Goal: Navigation & Orientation: Find specific page/section

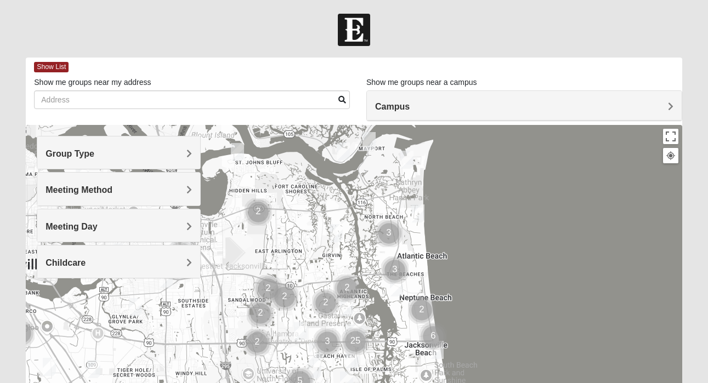
click at [107, 158] on h4 "Group Type" at bounding box center [118, 154] width 146 height 10
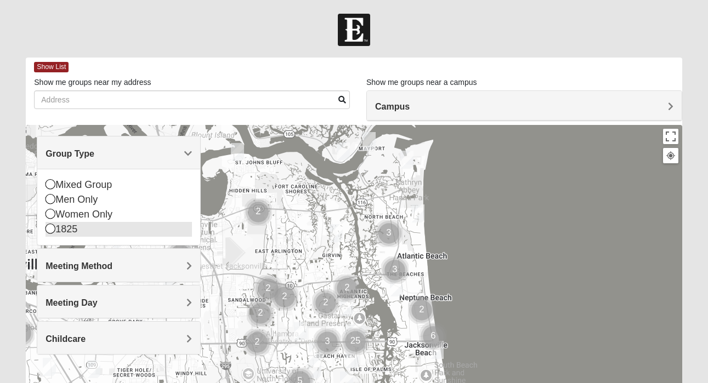
click at [48, 230] on icon at bounding box center [50, 229] width 10 height 10
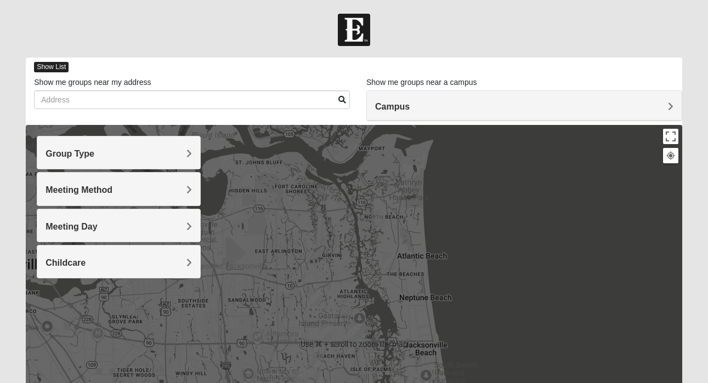
click at [56, 68] on span "Show List" at bounding box center [51, 67] width 35 height 10
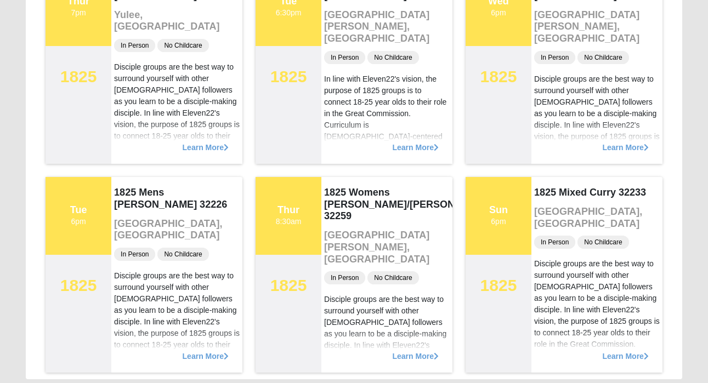
scroll to position [1641, 0]
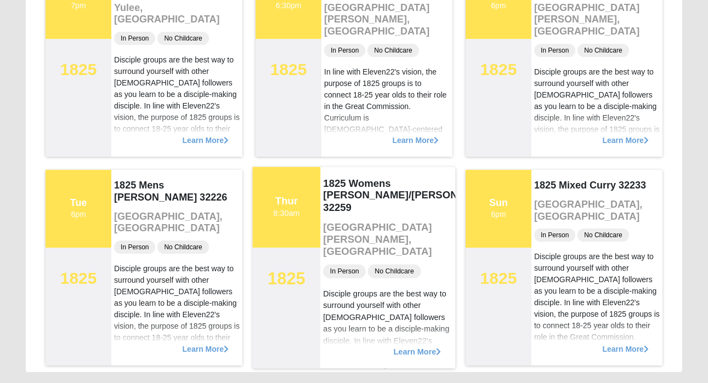
click at [383, 358] on div "Learn More" at bounding box center [387, 345] width 135 height 45
click at [405, 346] on span "Learn More" at bounding box center [418, 346] width 48 height 0
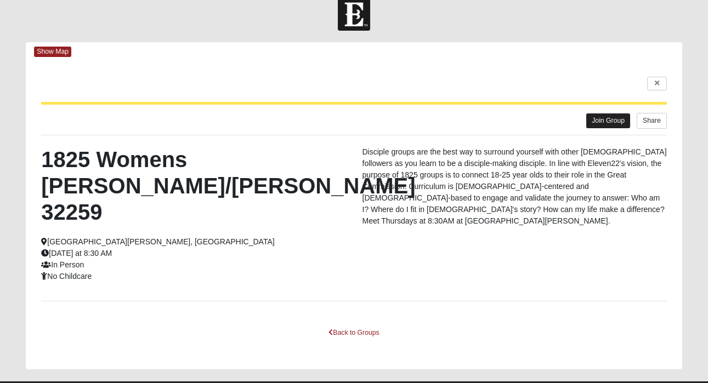
scroll to position [0, 0]
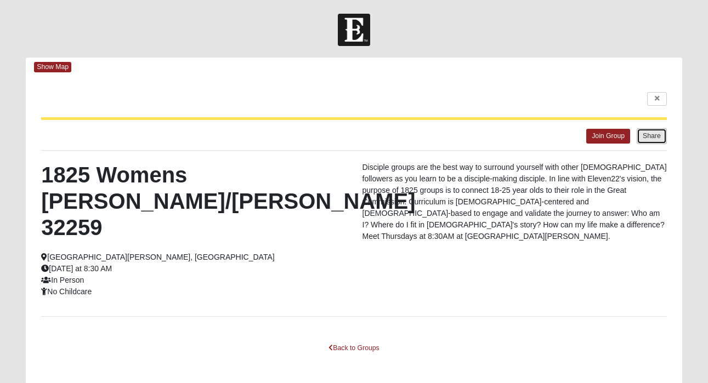
click at [651, 139] on button "Share" at bounding box center [651, 136] width 30 height 16
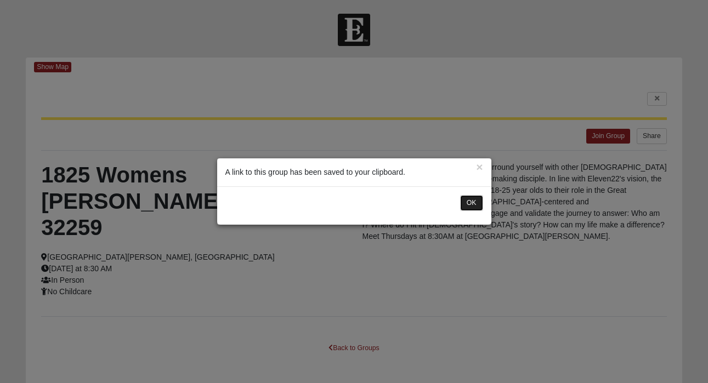
click at [470, 201] on button "OK" at bounding box center [471, 203] width 23 height 16
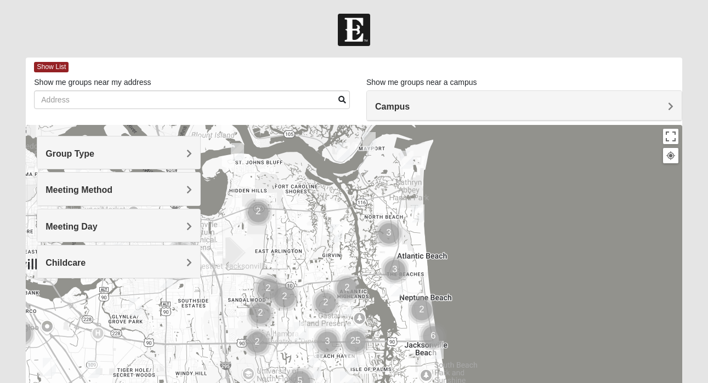
click at [155, 156] on h4 "Group Type" at bounding box center [118, 154] width 146 height 10
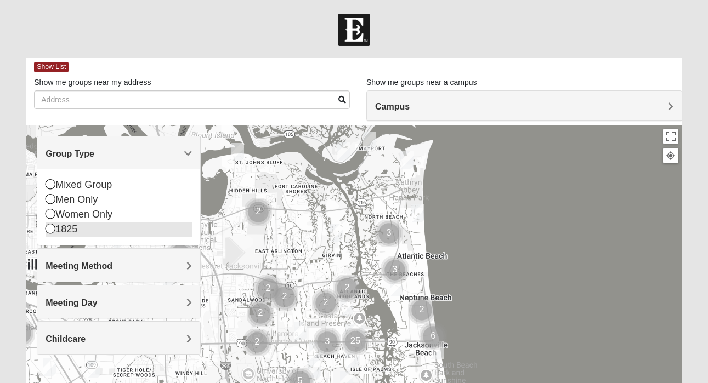
click at [50, 231] on icon at bounding box center [50, 229] width 10 height 10
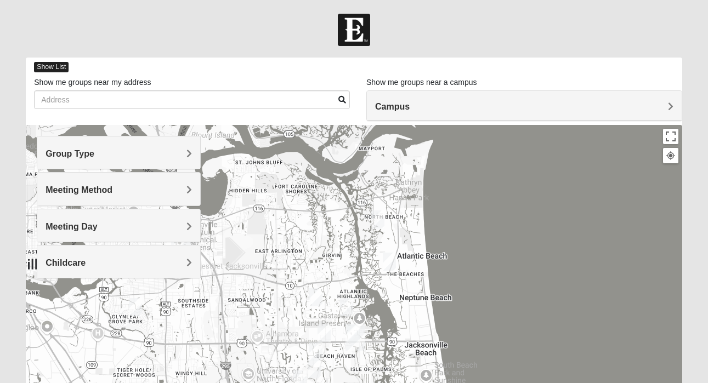
click at [49, 72] on span "Show List" at bounding box center [51, 67] width 35 height 10
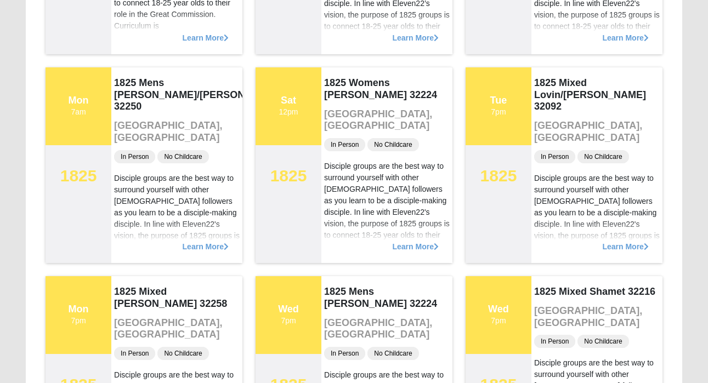
scroll to position [910, 0]
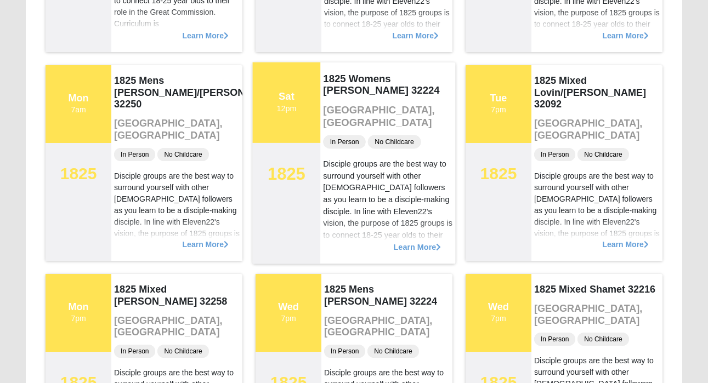
click at [402, 241] on span "Learn More" at bounding box center [418, 241] width 48 height 0
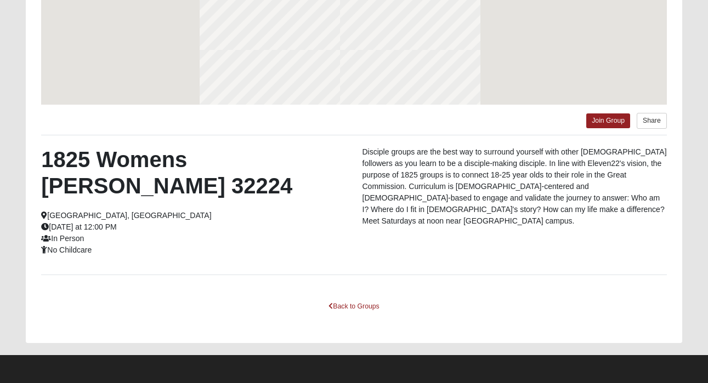
scroll to position [208, 0]
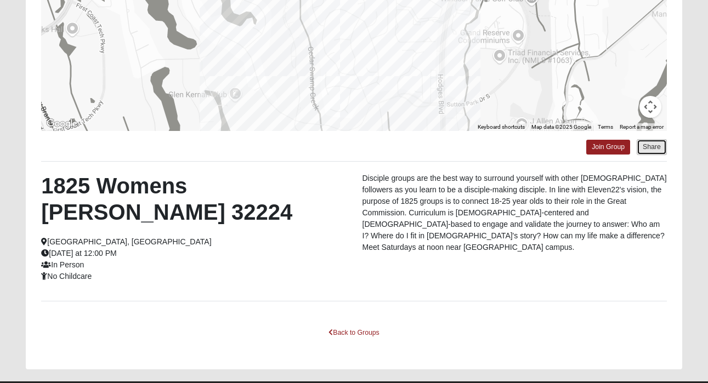
click at [653, 147] on button "Share" at bounding box center [651, 147] width 30 height 16
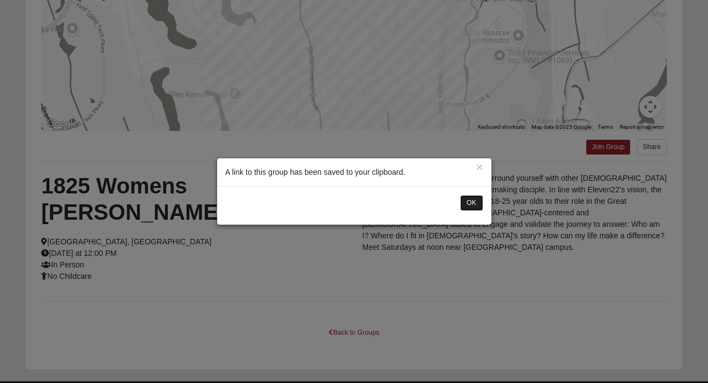
click at [474, 202] on button "OK" at bounding box center [471, 203] width 23 height 16
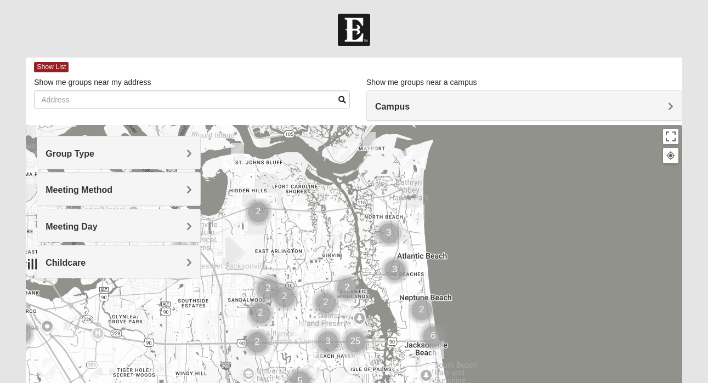
click at [161, 158] on h4 "Group Type" at bounding box center [118, 154] width 146 height 10
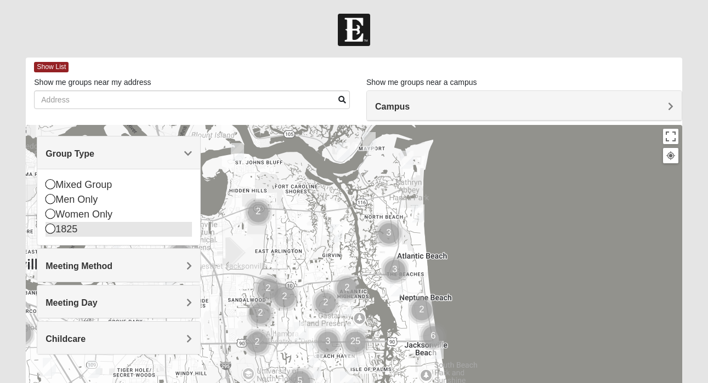
click at [52, 232] on icon at bounding box center [50, 229] width 10 height 10
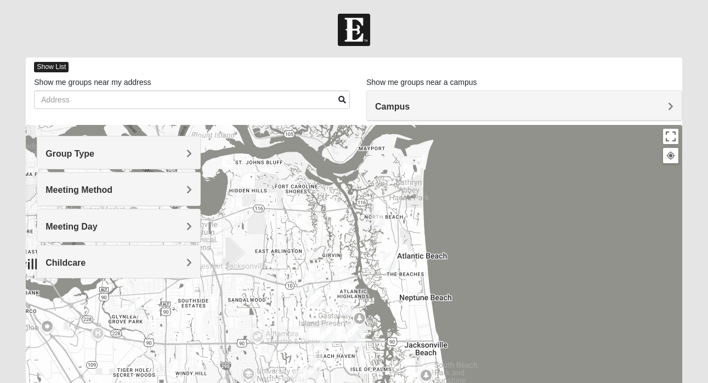
click at [54, 69] on span "Show List" at bounding box center [51, 67] width 35 height 10
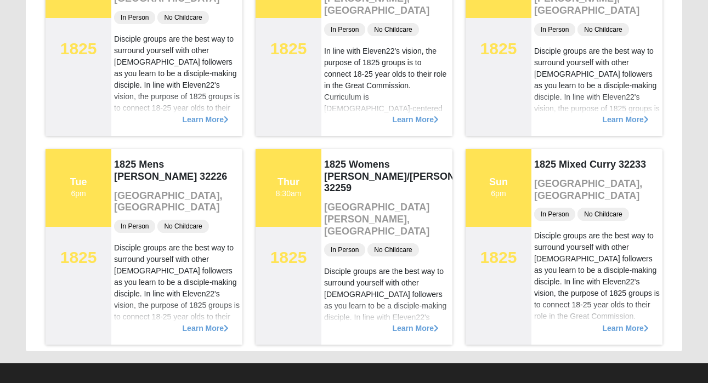
scroll to position [1670, 0]
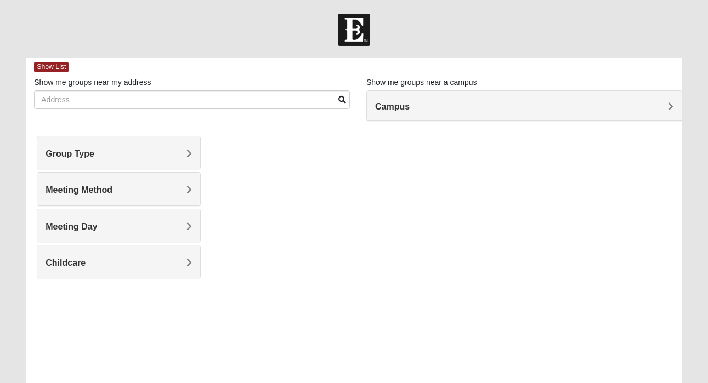
scroll to position [98, 0]
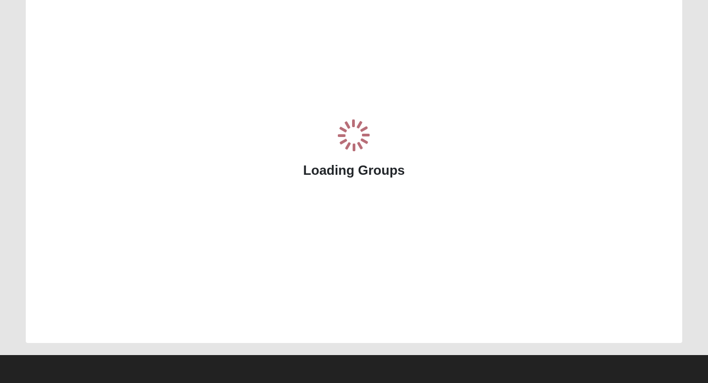
scroll to position [98, 0]
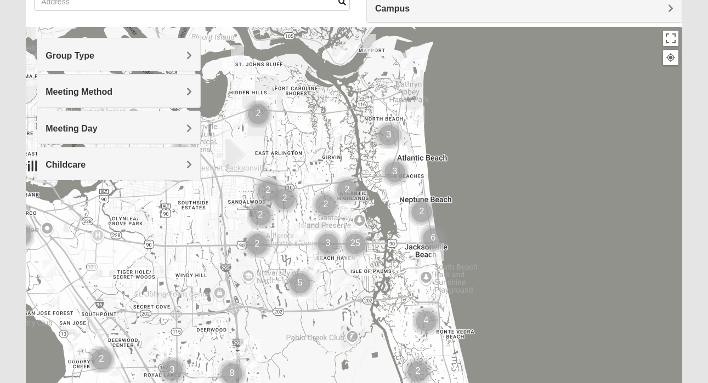
click at [97, 53] on h4 "Group Type" at bounding box center [118, 55] width 146 height 10
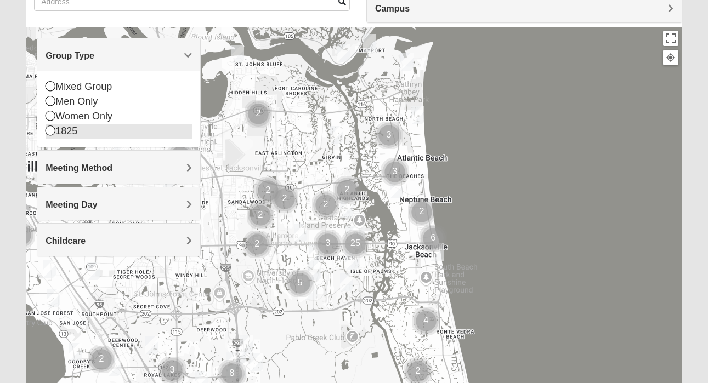
click at [50, 133] on icon at bounding box center [50, 131] width 10 height 10
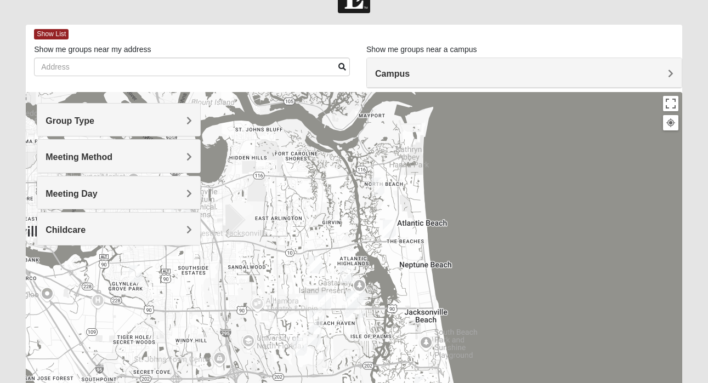
scroll to position [0, 0]
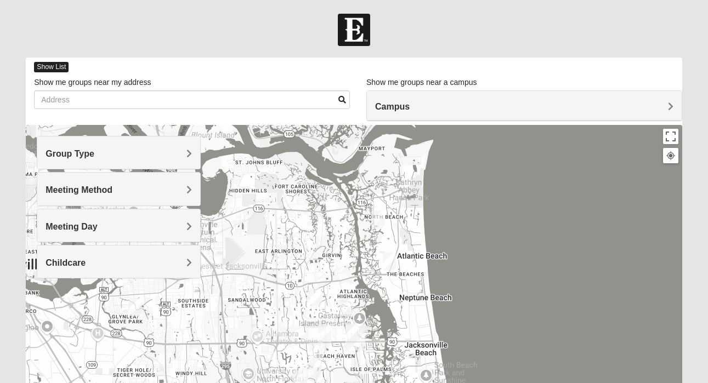
click at [59, 68] on span "Show List" at bounding box center [51, 67] width 35 height 10
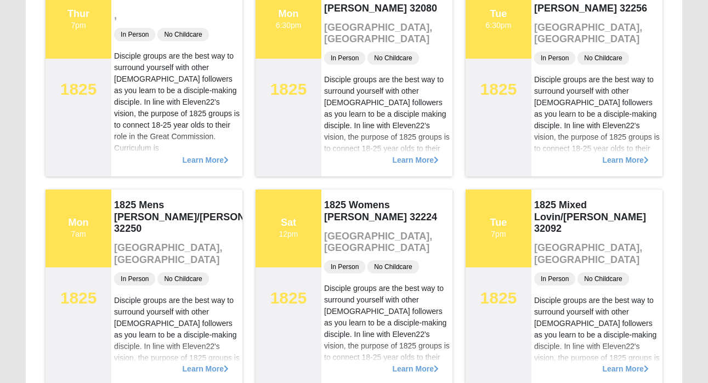
scroll to position [787, 0]
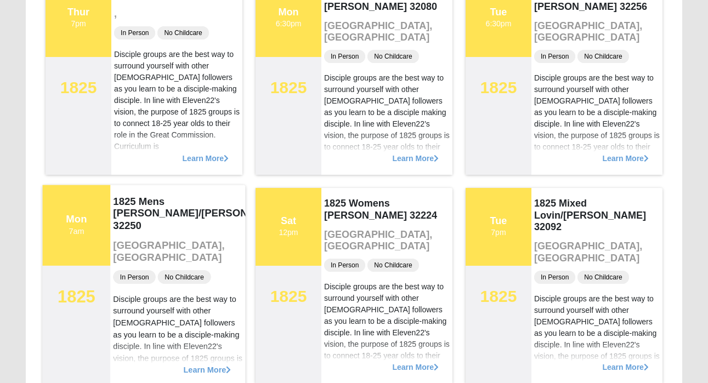
click at [221, 240] on h3 "[GEOGRAPHIC_DATA], [GEOGRAPHIC_DATA]" at bounding box center [177, 252] width 129 height 24
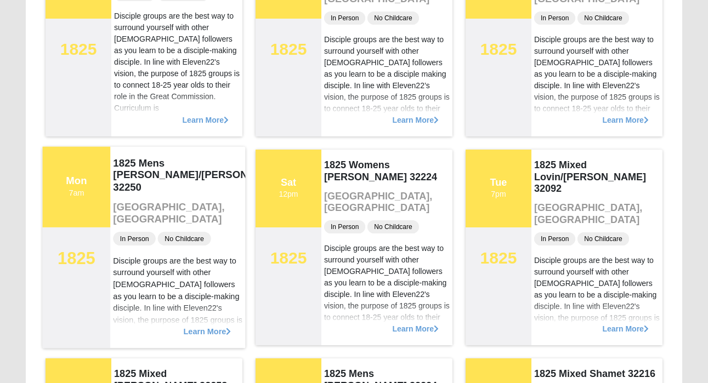
scroll to position [826, 0]
click at [212, 336] on div "Learn More" at bounding box center [177, 325] width 135 height 45
click at [194, 325] on span "Learn More" at bounding box center [208, 325] width 48 height 0
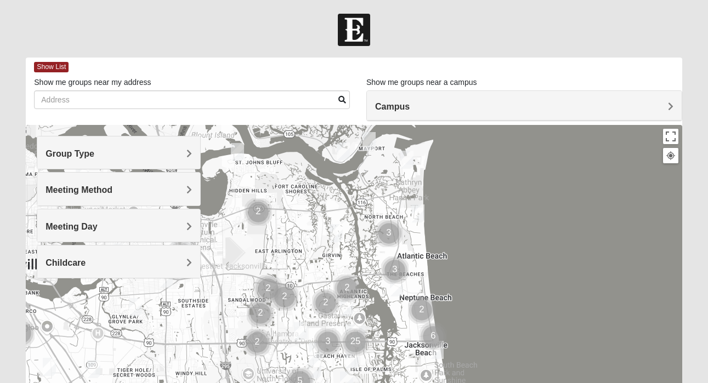
click at [113, 155] on h4 "Group Type" at bounding box center [118, 154] width 146 height 10
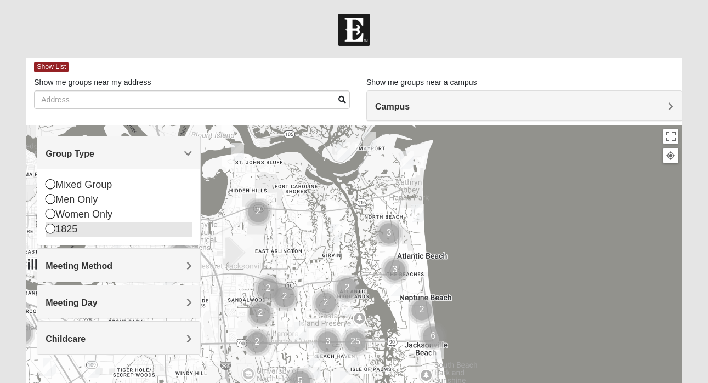
click at [51, 229] on icon at bounding box center [50, 229] width 10 height 10
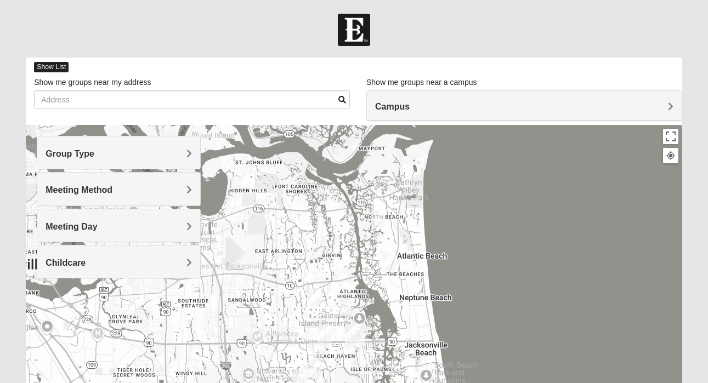
click at [54, 65] on span "Show List" at bounding box center [51, 67] width 35 height 10
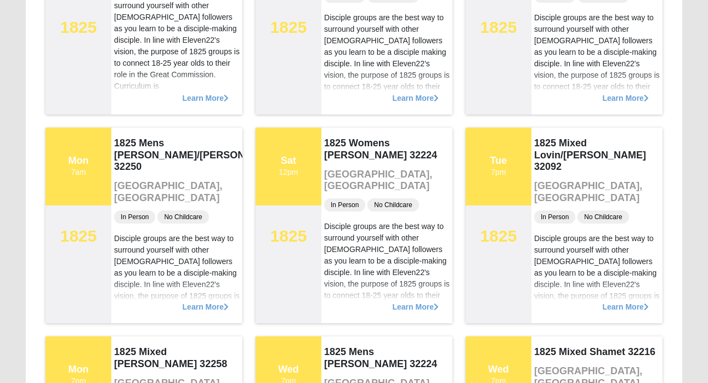
scroll to position [848, 0]
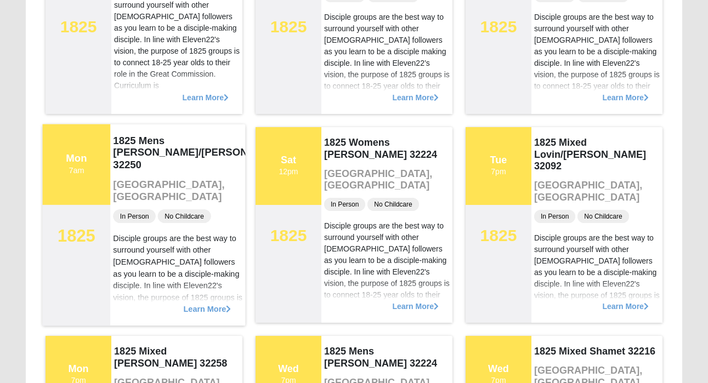
click at [204, 303] on span "Learn More" at bounding box center [208, 303] width 48 height 0
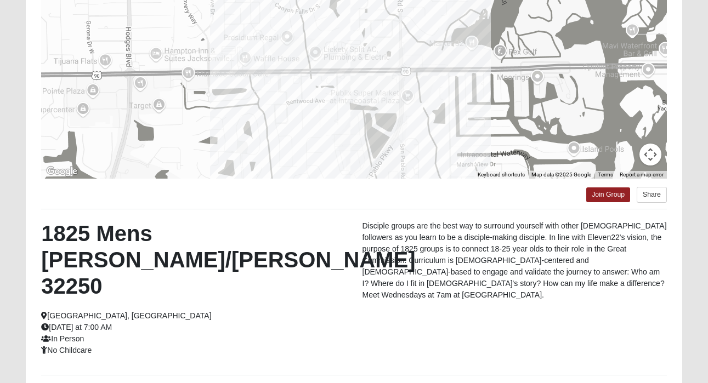
scroll to position [160, 0]
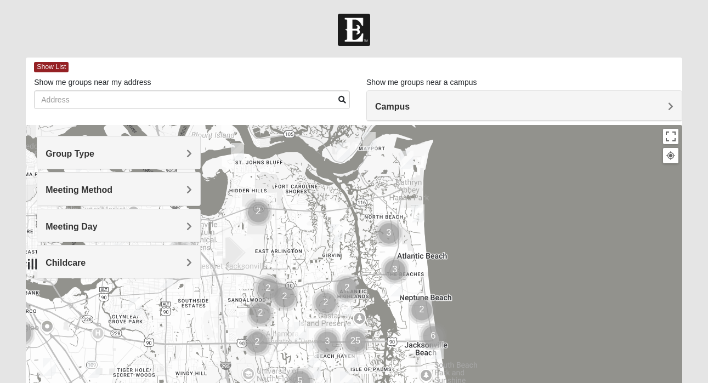
click at [133, 155] on h4 "Group Type" at bounding box center [118, 154] width 146 height 10
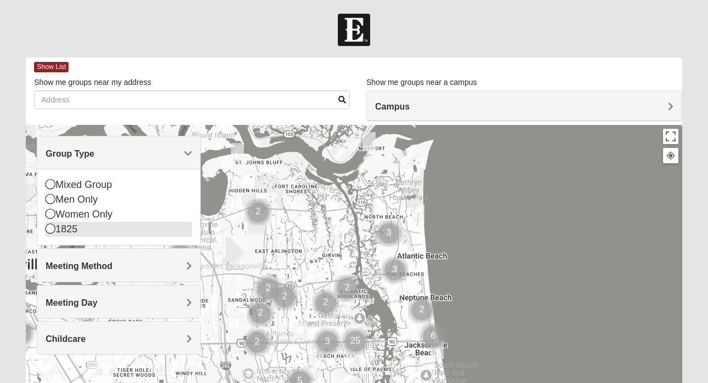
click at [50, 229] on icon at bounding box center [50, 229] width 10 height 10
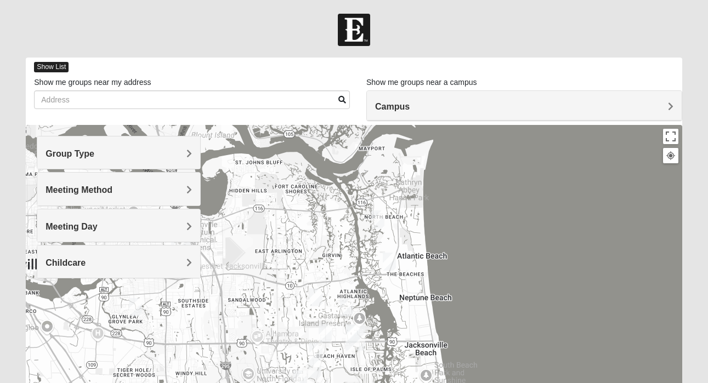
click at [55, 69] on span "Show List" at bounding box center [51, 67] width 35 height 10
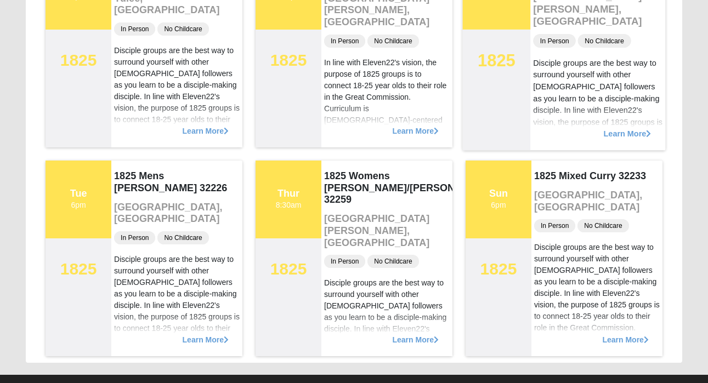
scroll to position [1670, 0]
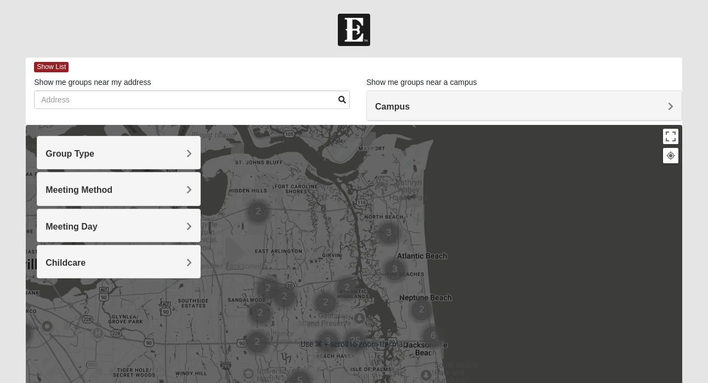
click at [130, 156] on h4 "Group Type" at bounding box center [118, 154] width 146 height 10
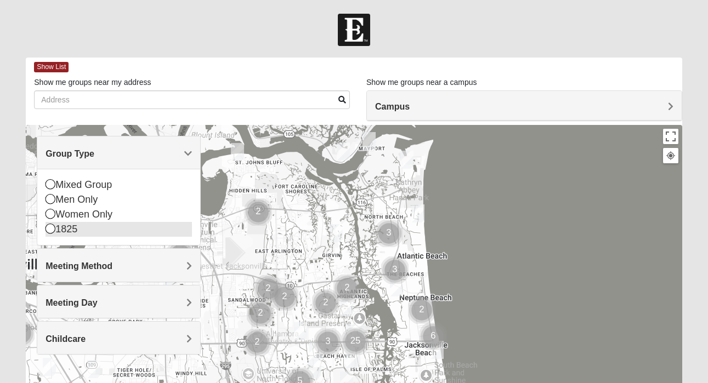
click at [50, 230] on icon at bounding box center [50, 229] width 10 height 10
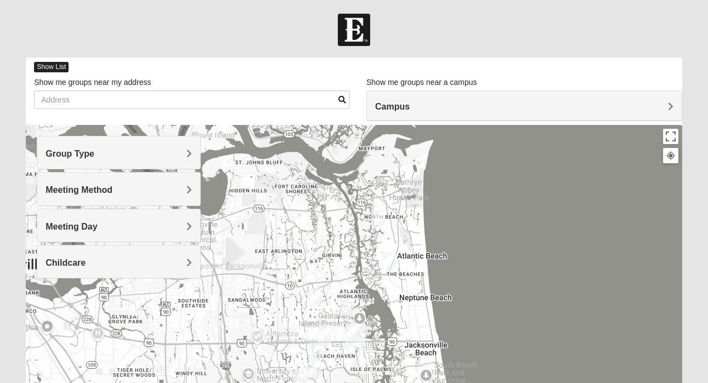
click at [49, 69] on span "Show List" at bounding box center [51, 67] width 35 height 10
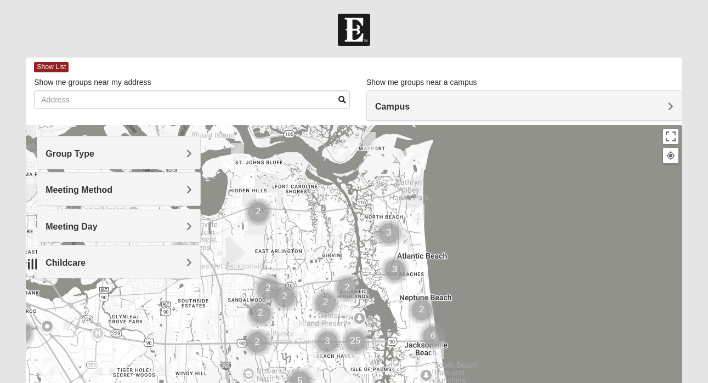
click at [184, 155] on h4 "Group Type" at bounding box center [118, 154] width 146 height 10
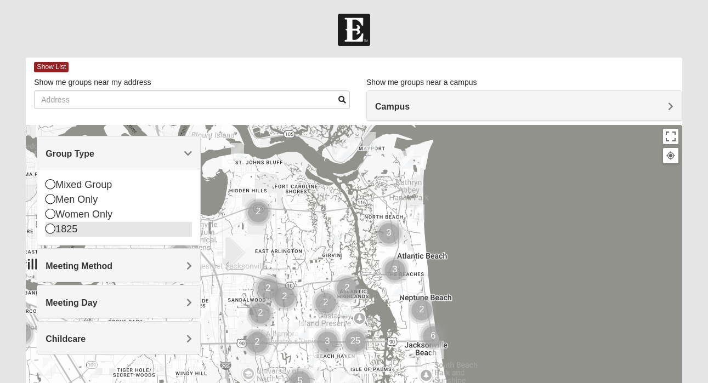
click at [51, 227] on icon at bounding box center [50, 229] width 10 height 10
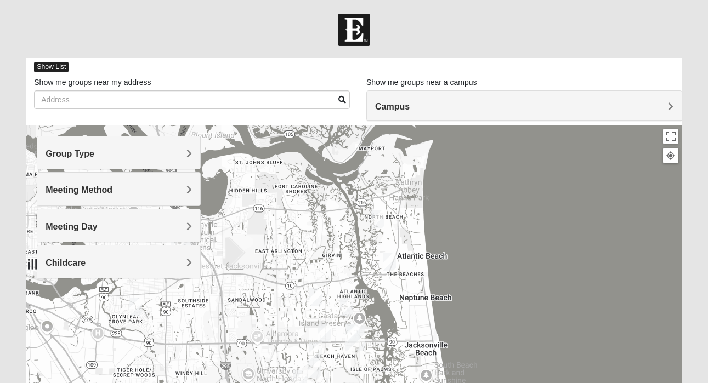
click at [54, 69] on span "Show List" at bounding box center [51, 67] width 35 height 10
